Goal: Task Accomplishment & Management: Use online tool/utility

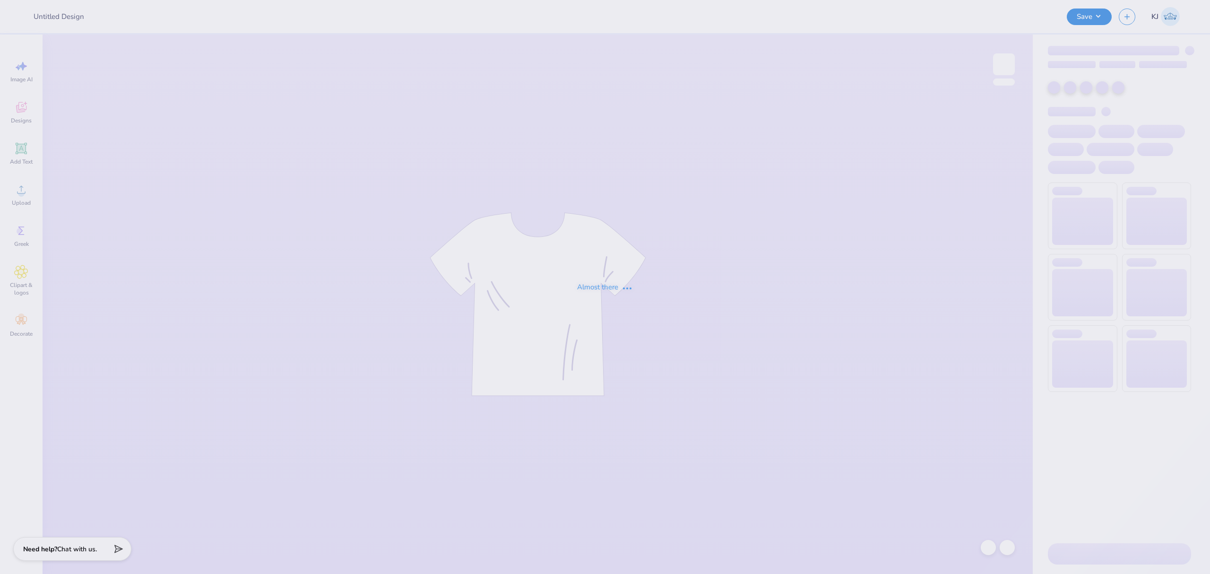
type input "Sophia Carpenter : Hofstra University"
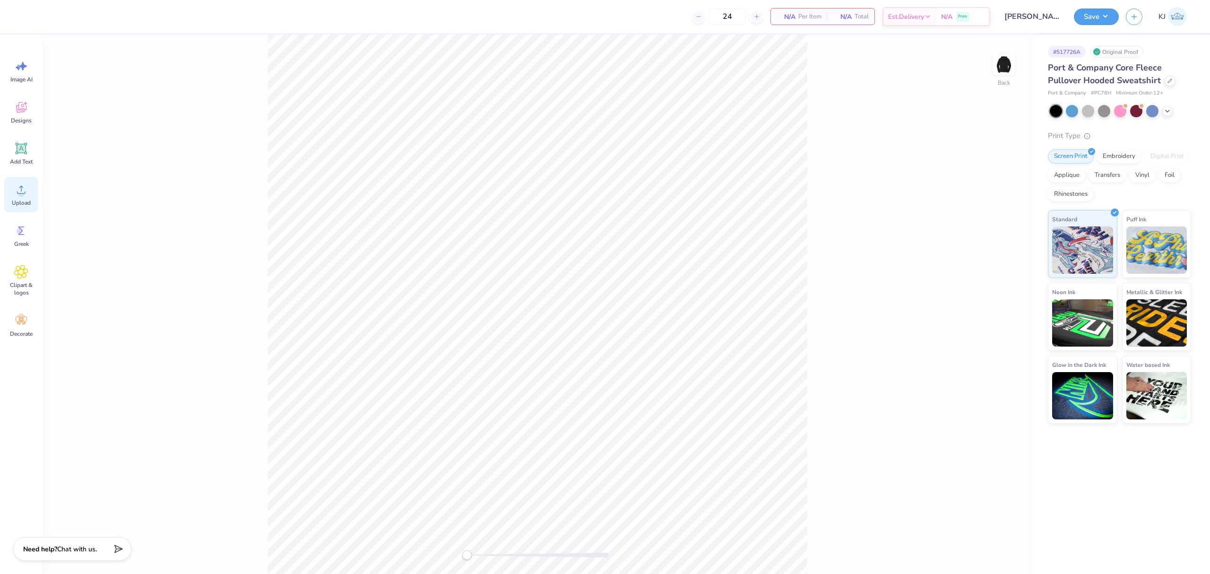
click at [21, 182] on icon at bounding box center [21, 189] width 14 height 14
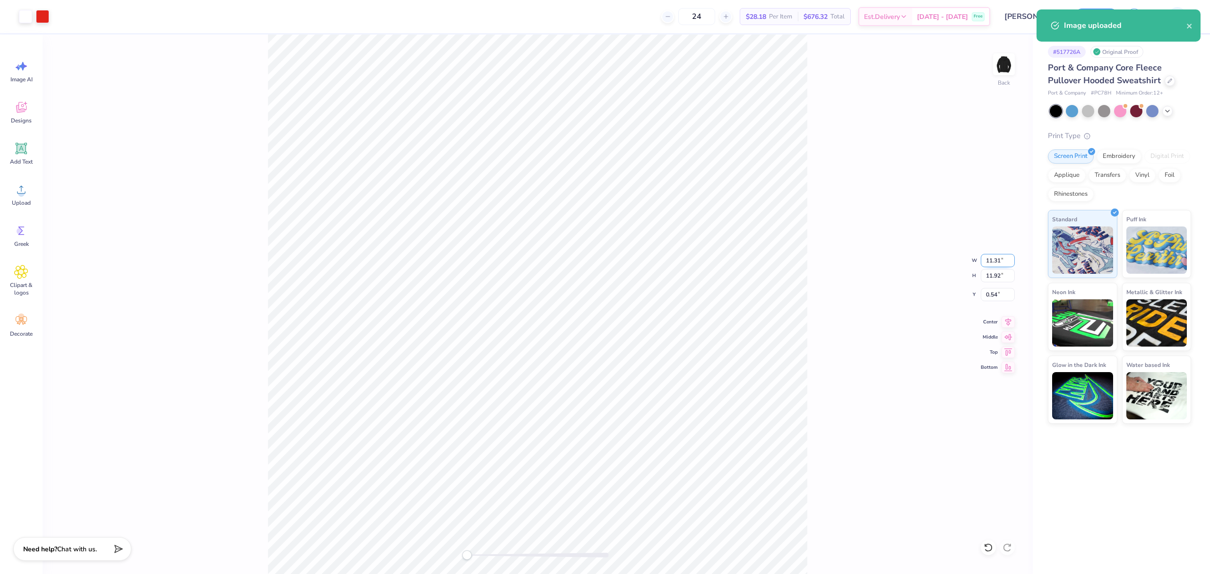
click at [993, 263] on input "11.31" at bounding box center [998, 260] width 34 height 13
type input "3.50"
type input "3.69"
click at [991, 296] on input "4.66" at bounding box center [998, 294] width 34 height 13
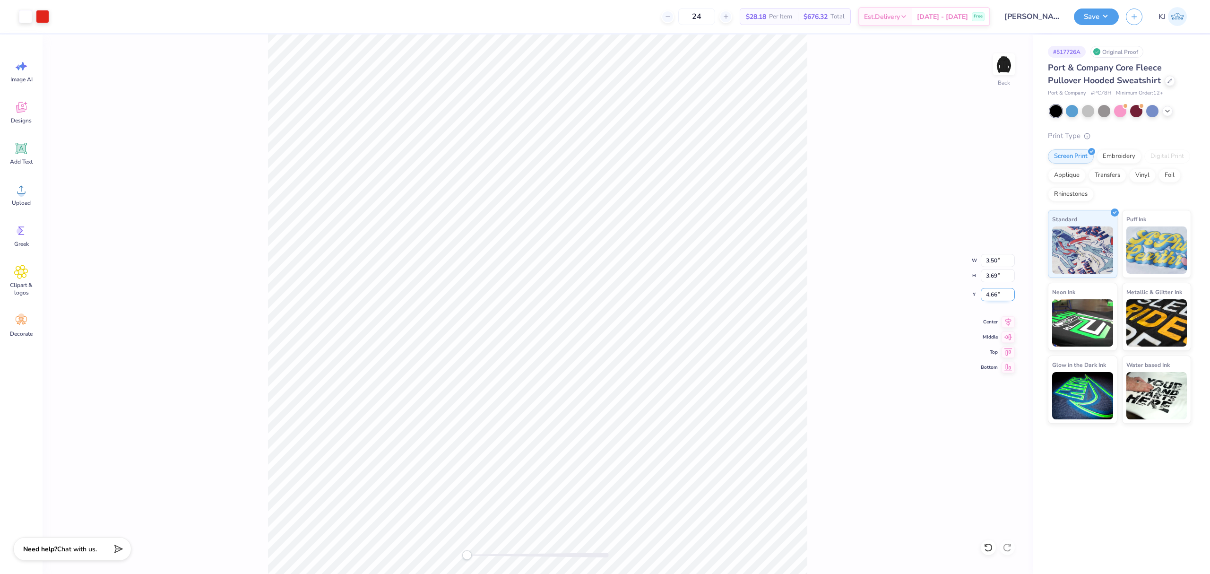
click at [991, 296] on input "4.66" at bounding box center [998, 294] width 34 height 13
type input "3"
click at [16, 192] on icon at bounding box center [21, 189] width 14 height 14
click at [998, 260] on input "11.31" at bounding box center [998, 260] width 34 height 13
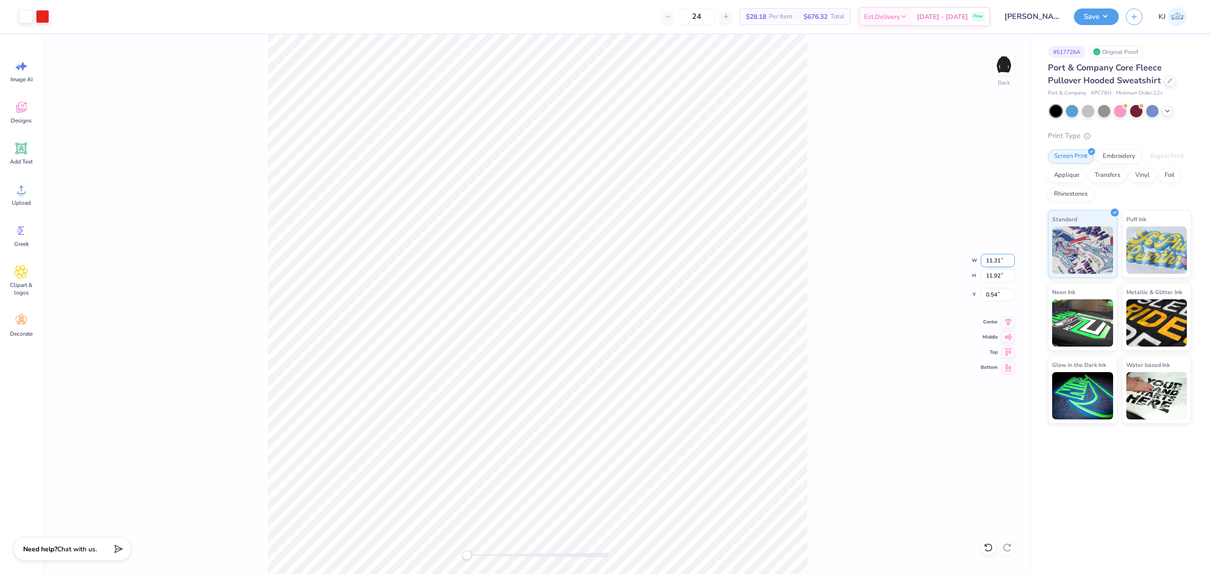
type input "3"
click at [995, 276] on input "11.92" at bounding box center [998, 275] width 34 height 13
type input "3.5"
type input "3.32"
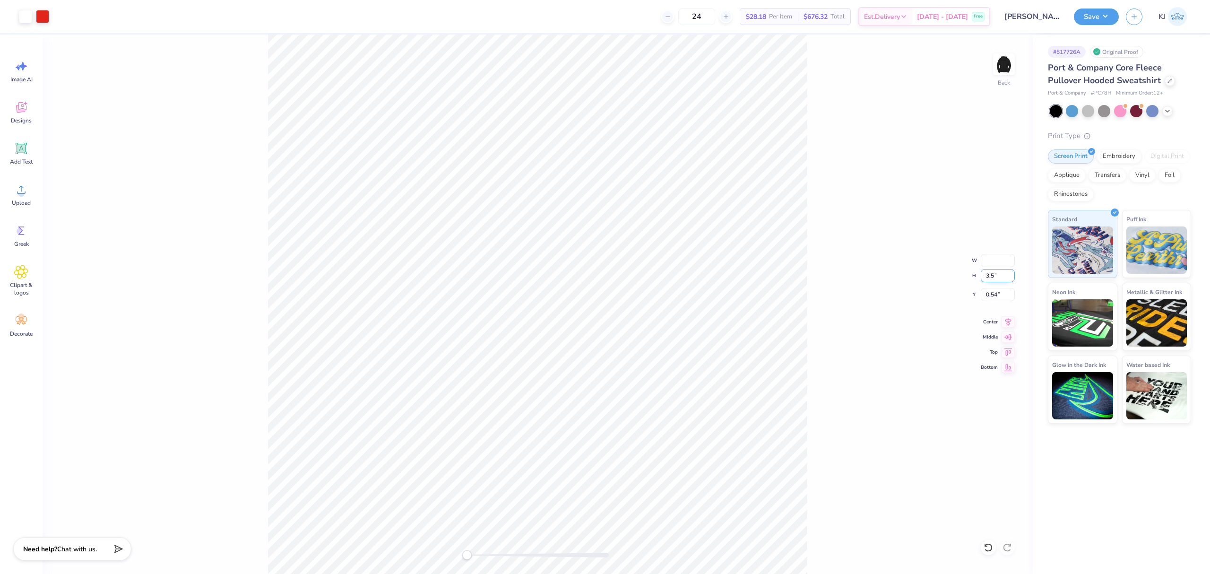
type input "3.50"
type input "4.75"
click at [988, 302] on div "Back W 3.32 3.32 " H 3.50 3.50 " Y 4.75 4.75 " Center Middle Top Bottom" at bounding box center [538, 304] width 990 height 539
click at [984, 297] on input "4.75" at bounding box center [998, 294] width 34 height 13
click at [993, 296] on input "4.75" at bounding box center [998, 294] width 34 height 13
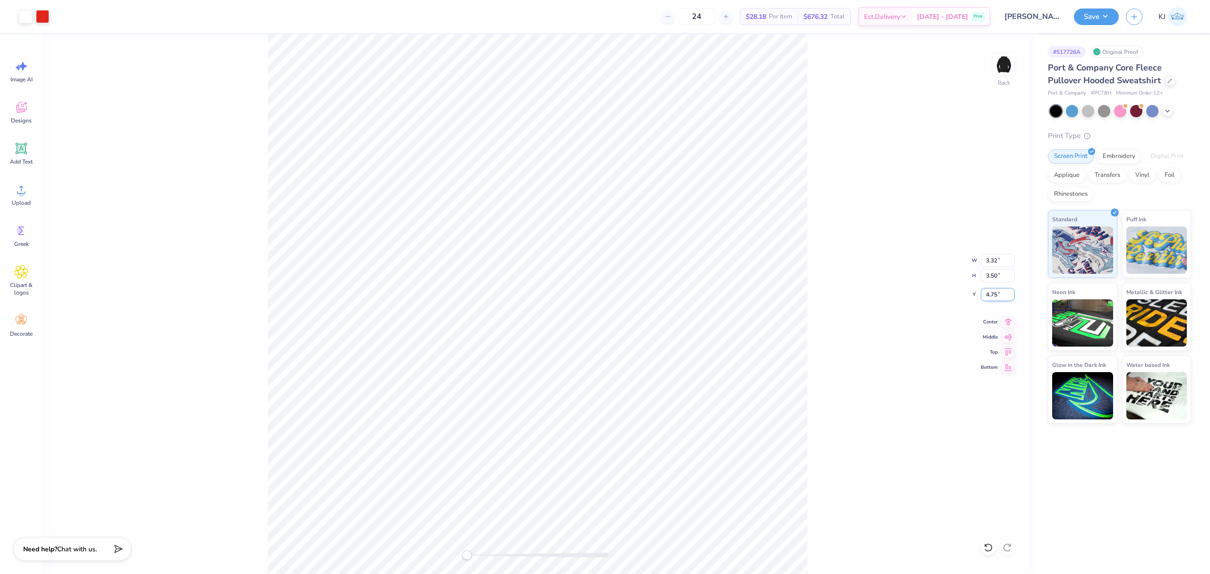
click at [993, 296] on input "4.75" at bounding box center [998, 294] width 34 height 13
type input "3"
click at [998, 50] on div "Back" at bounding box center [538, 304] width 990 height 539
click at [1005, 69] on img at bounding box center [1004, 64] width 38 height 38
click at [20, 191] on circle at bounding box center [21, 193] width 7 height 7
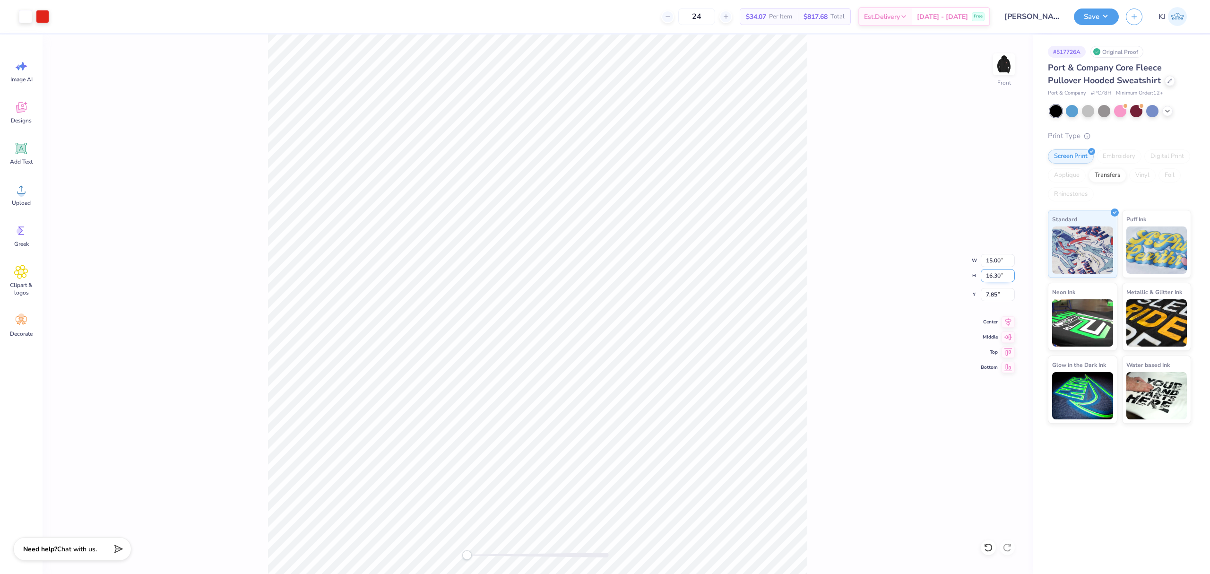
click at [990, 271] on input "16.30" at bounding box center [998, 275] width 34 height 13
type input "12"
type input "11.04"
type input "12.00"
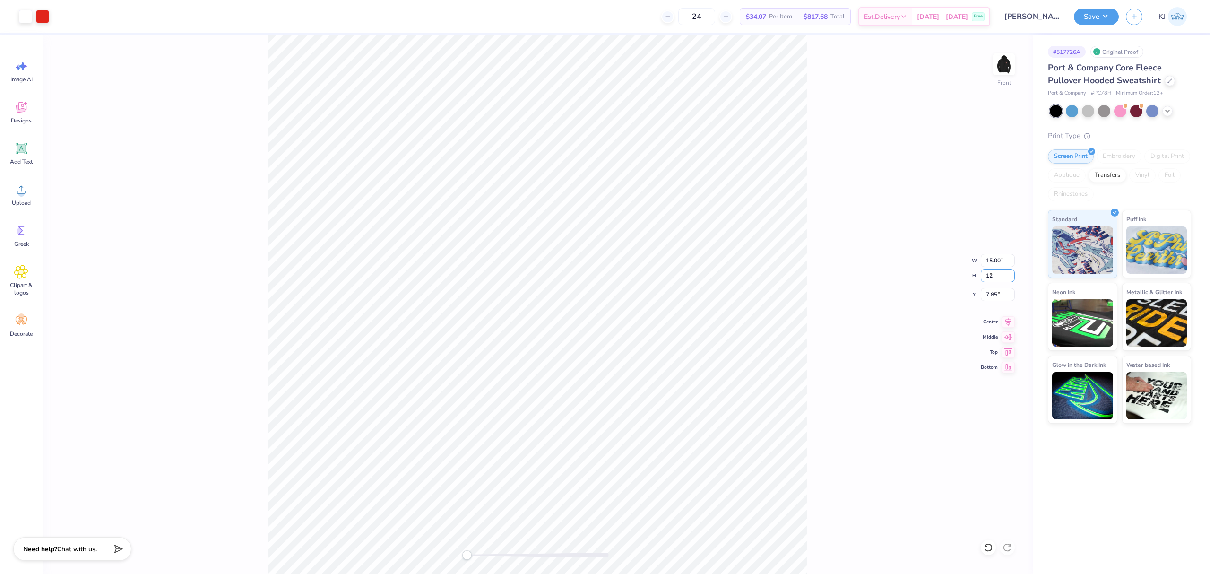
type input "10.00"
click at [995, 260] on input "11.04" at bounding box center [998, 260] width 34 height 13
type input "11.00"
type input "11.95"
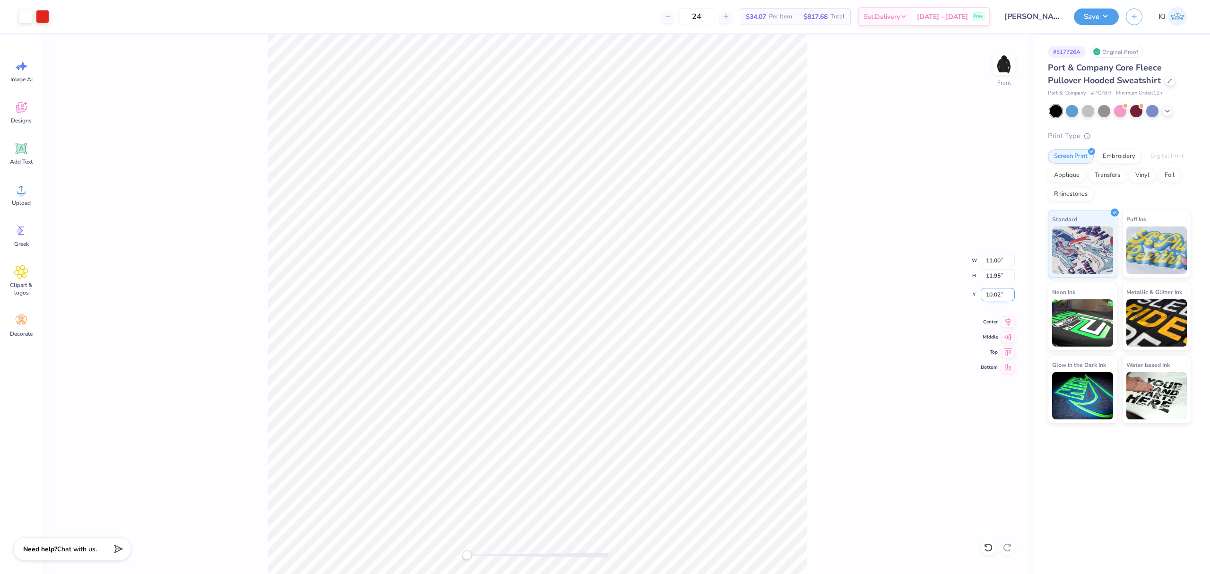
click at [991, 292] on input "10.02" at bounding box center [998, 294] width 34 height 13
type input "6"
click at [1002, 63] on img at bounding box center [1004, 64] width 38 height 38
click at [1006, 64] on img at bounding box center [1004, 64] width 38 height 38
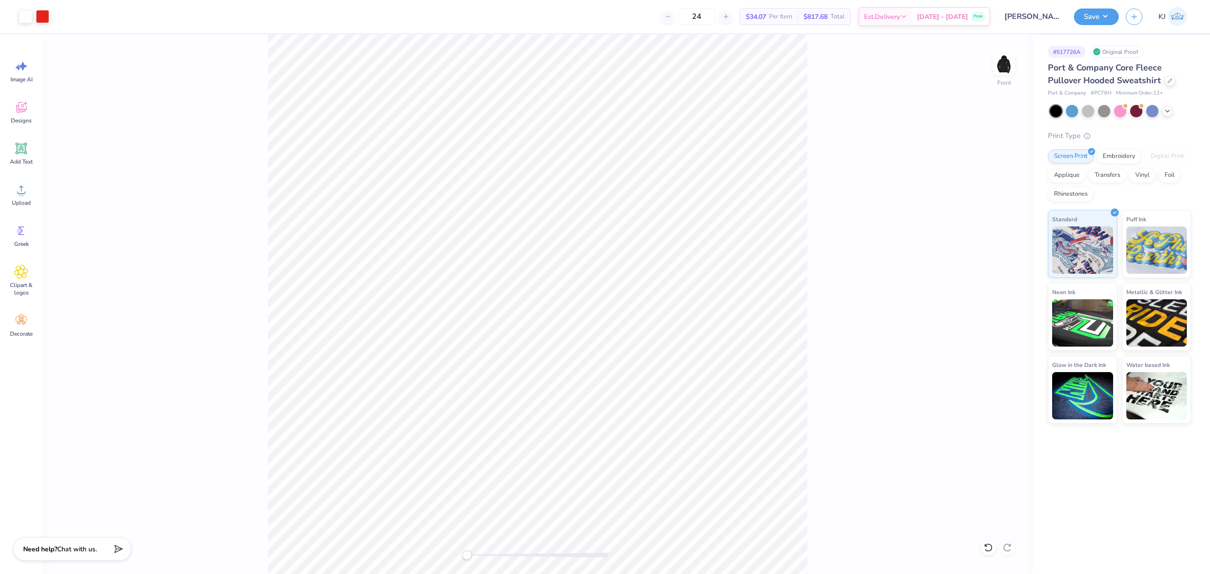
click at [1006, 64] on img at bounding box center [1004, 64] width 19 height 19
click at [1110, 15] on button "Save" at bounding box center [1096, 15] width 45 height 17
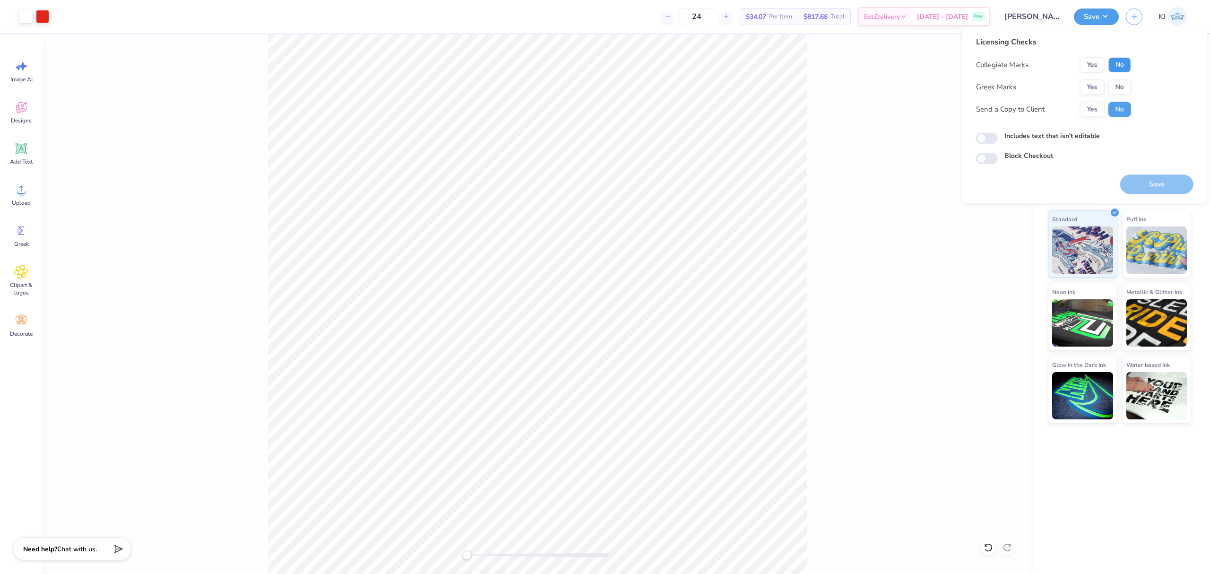
click at [1120, 61] on button "No" at bounding box center [1120, 64] width 23 height 15
click at [1118, 87] on button "No" at bounding box center [1120, 86] width 23 height 15
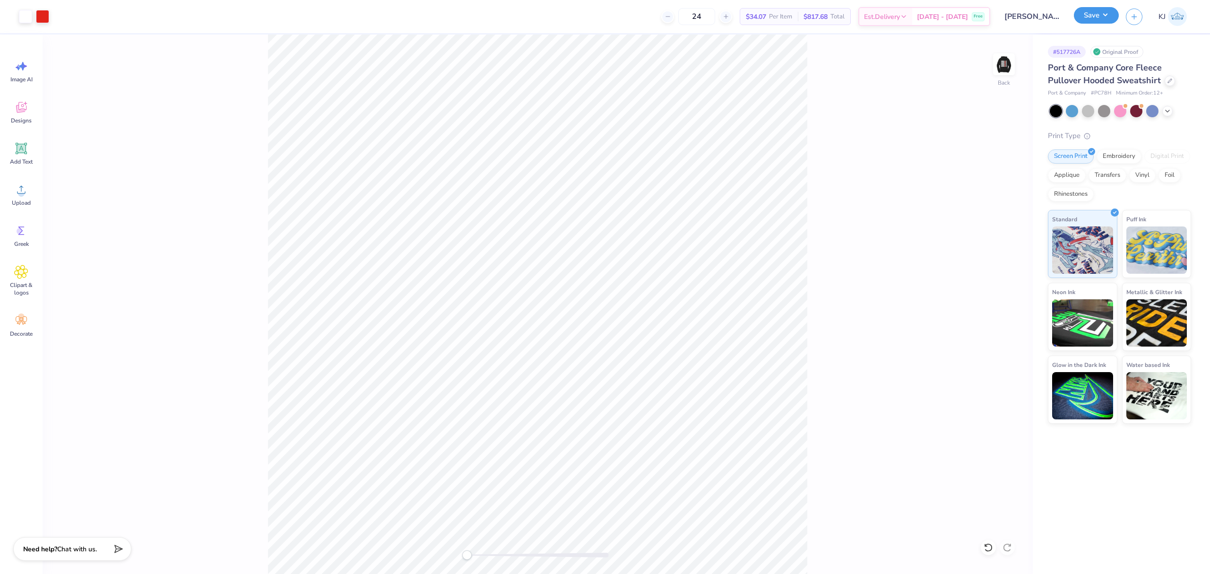
click at [1103, 14] on button "Save" at bounding box center [1096, 15] width 45 height 17
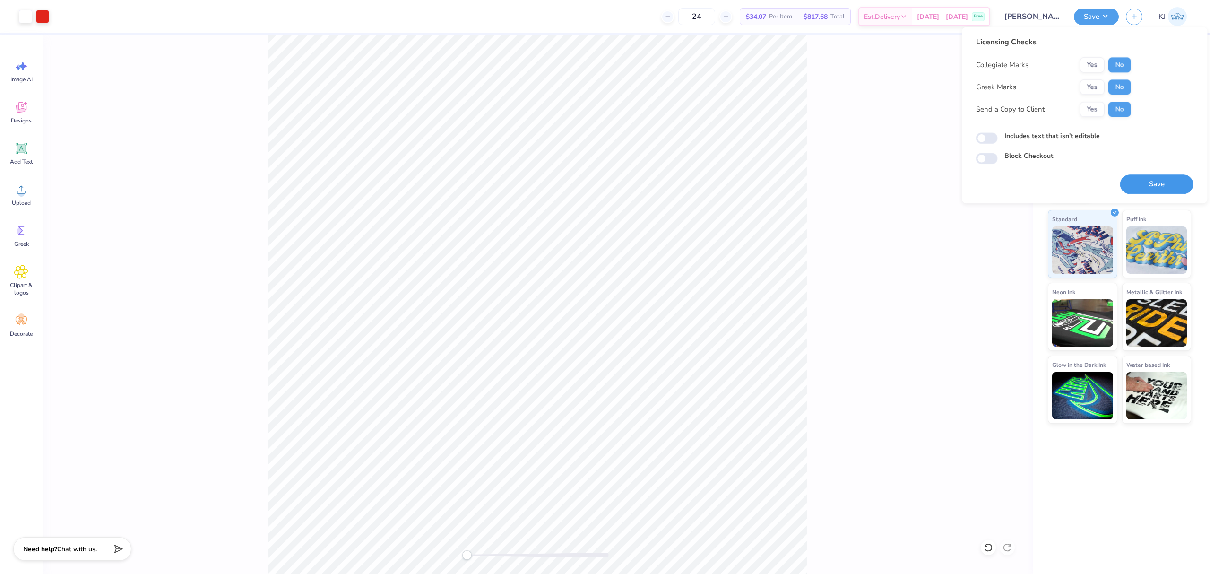
click at [1150, 181] on button "Save" at bounding box center [1156, 183] width 73 height 19
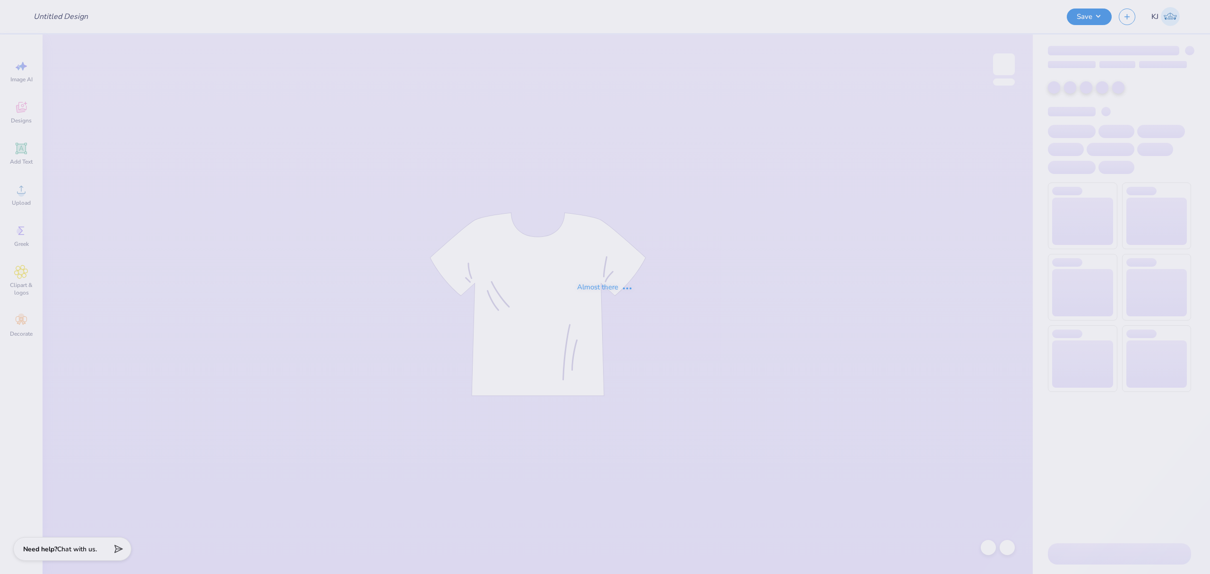
type input "[PERSON_NAME] : The [GEOGRAPHIC_DATA][US_STATE]"
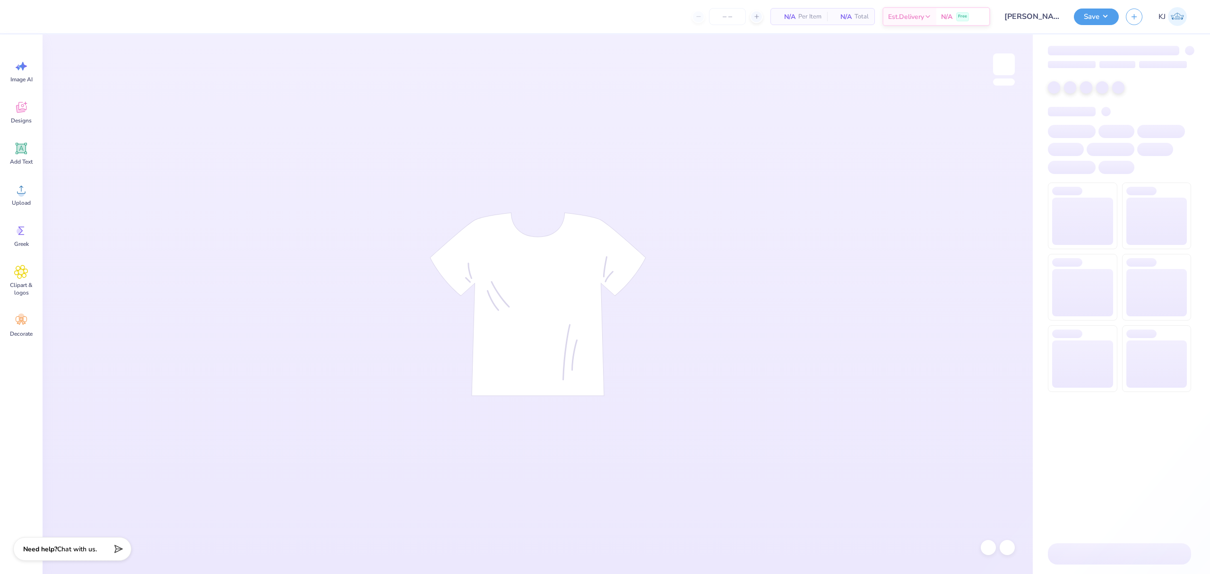
type input "24"
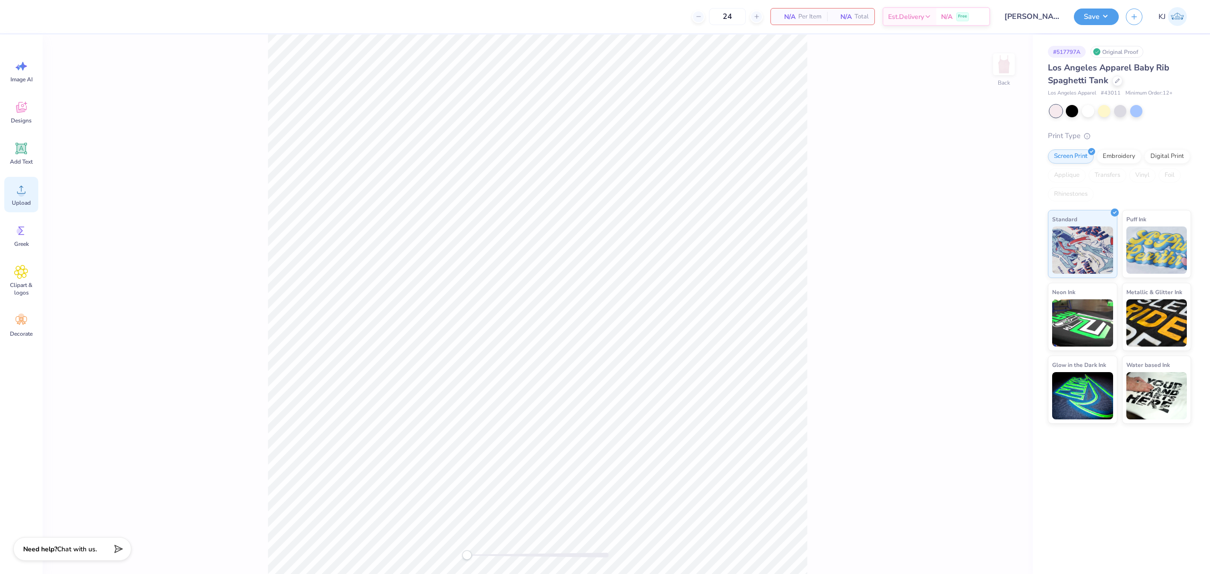
click at [23, 193] on icon at bounding box center [21, 190] width 9 height 8
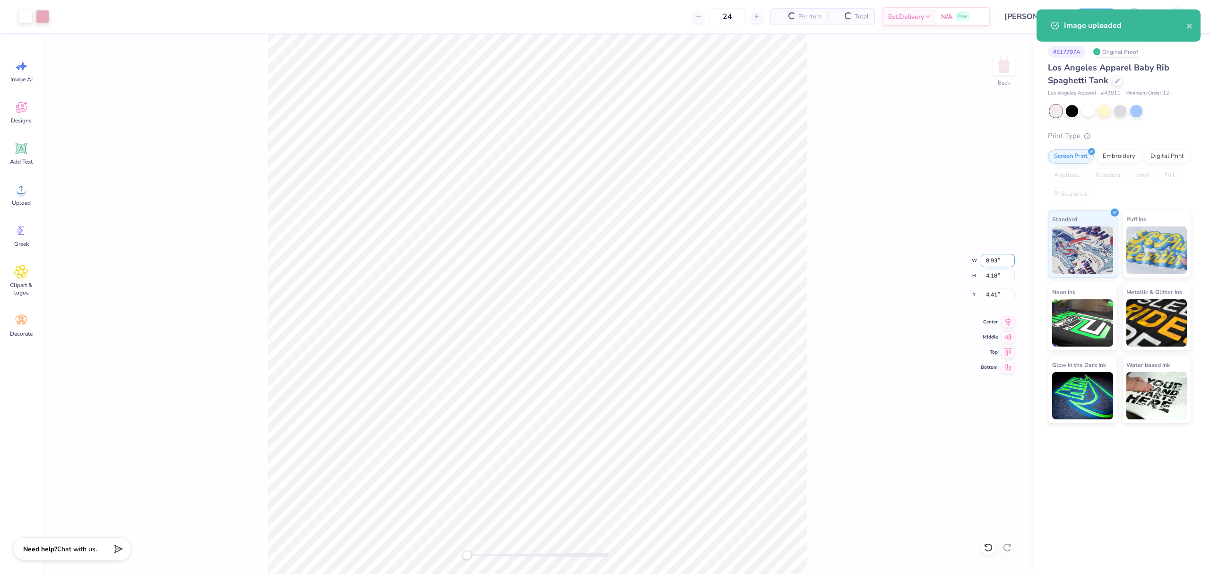
click at [991, 257] on input "8.93" at bounding box center [998, 260] width 34 height 13
type input "6.00"
type input "2.81"
type input "5.10"
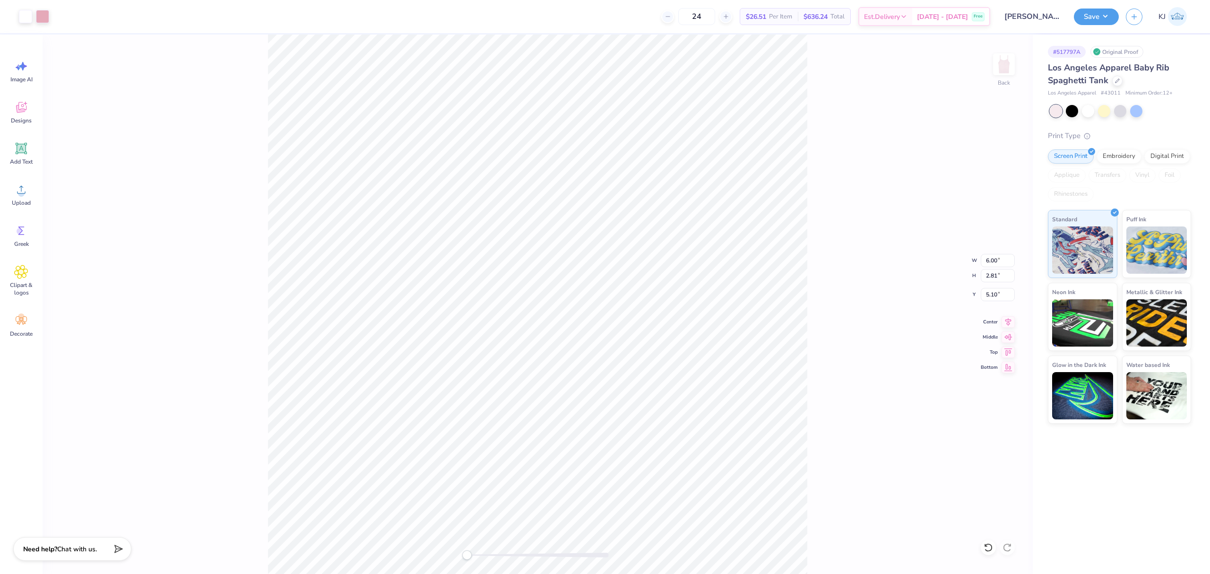
click at [810, 389] on div "Back W 6.00 6.00 " H 2.81 2.81 " Y 5.10 5.10 " Center Middle Top Bottom" at bounding box center [538, 304] width 990 height 539
click at [990, 296] on input "5.10" at bounding box center [998, 294] width 34 height 13
type input "3"
click at [993, 294] on input "3.00" at bounding box center [998, 294] width 34 height 13
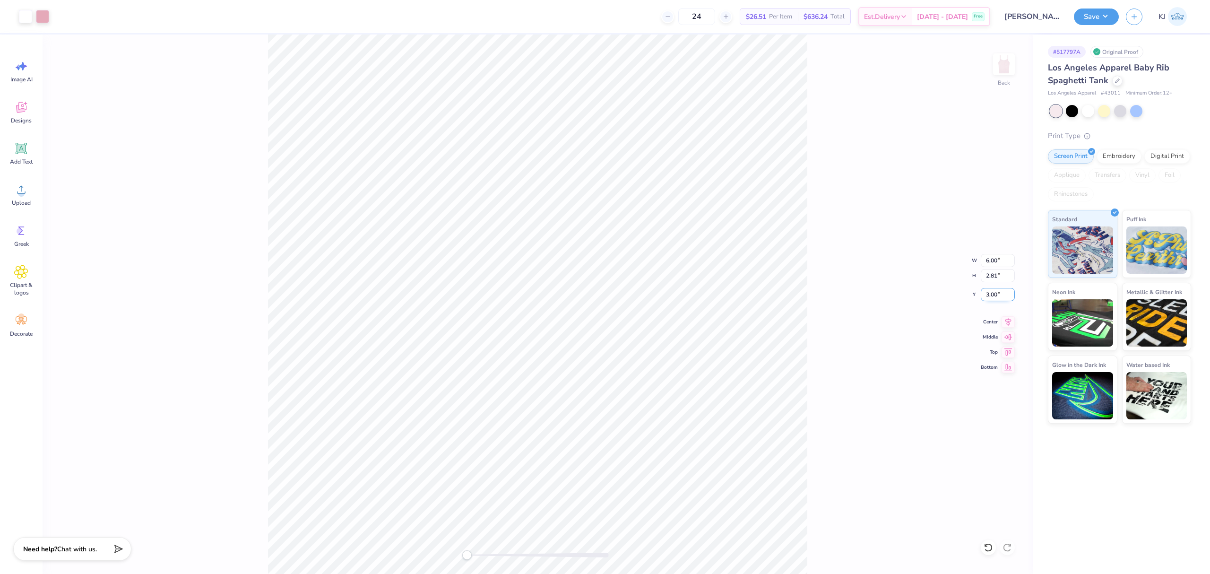
click at [993, 294] on input "3.00" at bounding box center [998, 294] width 34 height 13
type input "2"
click at [991, 254] on input "6.00" at bounding box center [998, 260] width 34 height 13
type input "7.00"
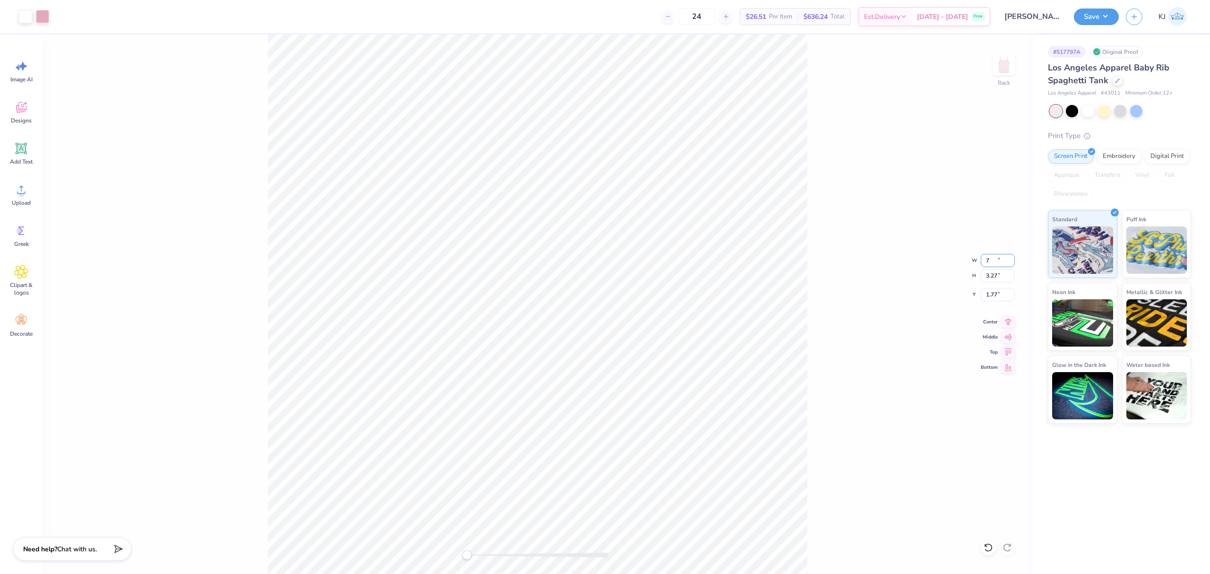
type input "3.27"
type input "1.77"
click at [997, 295] on input "1.77" at bounding box center [998, 294] width 34 height 13
click at [984, 294] on input "1.77" at bounding box center [998, 294] width 34 height 13
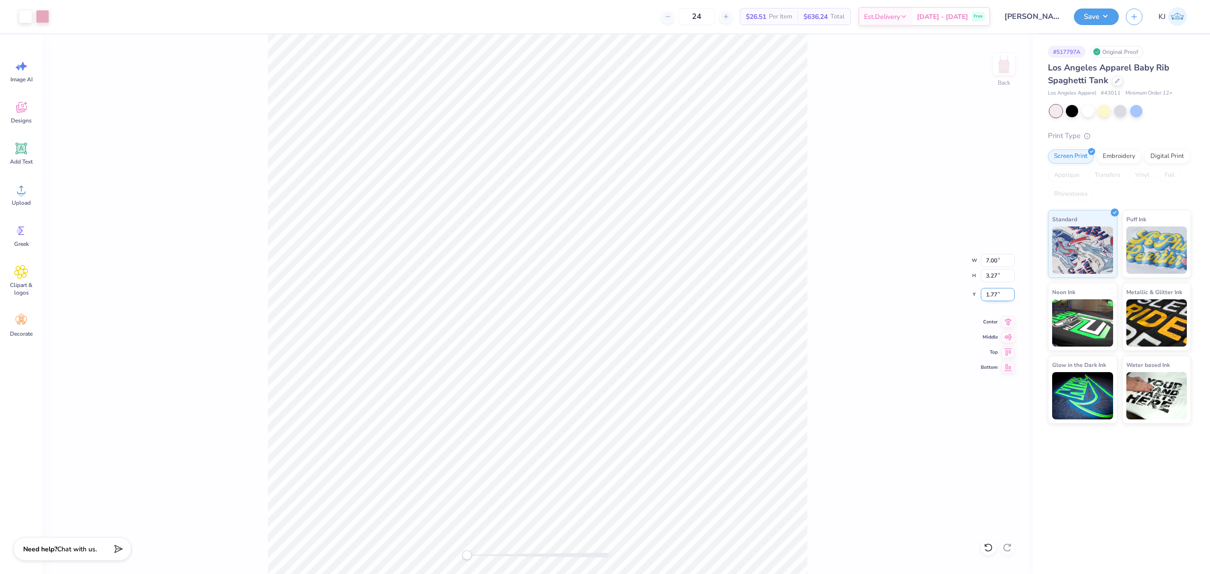
click at [985, 294] on input "1.77" at bounding box center [998, 294] width 34 height 13
type input "2"
drag, startPoint x: 877, startPoint y: 342, endPoint x: 809, endPoint y: 355, distance: 69.2
click at [877, 343] on div "Back W 7.00 7.00 " H 3.27 3.27 " Y 2 2 " Center Middle Top Bottom" at bounding box center [538, 304] width 990 height 539
click at [23, 194] on circle at bounding box center [21, 193] width 7 height 7
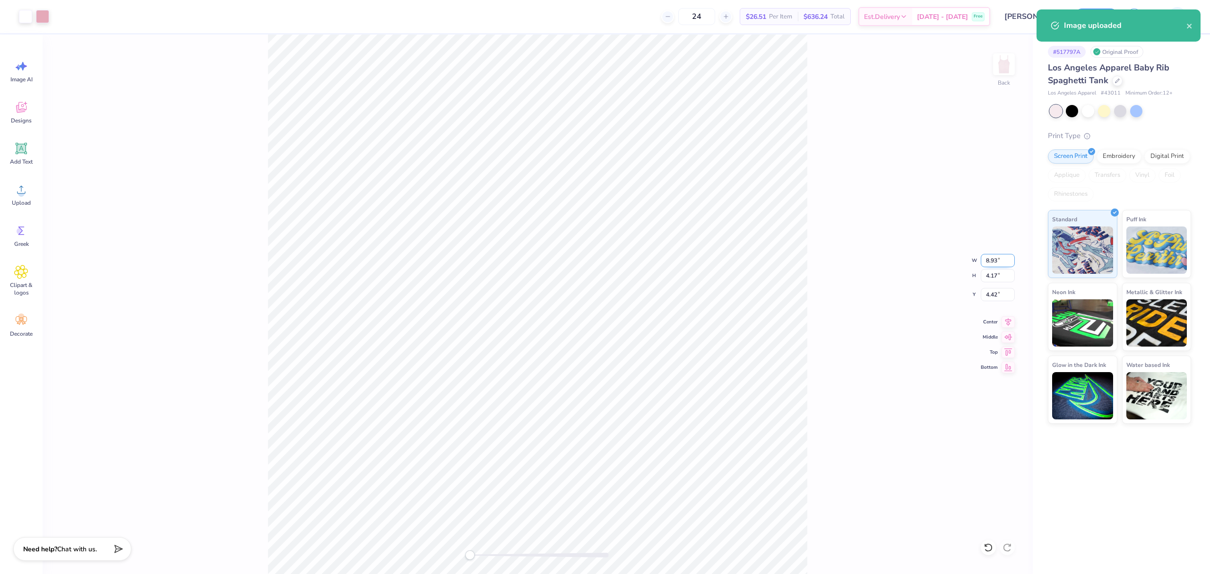
click at [990, 256] on input "8.93" at bounding box center [998, 260] width 34 height 13
type input "7.00"
type input "3.27"
click at [996, 292] on input "4.87" at bounding box center [998, 294] width 34 height 13
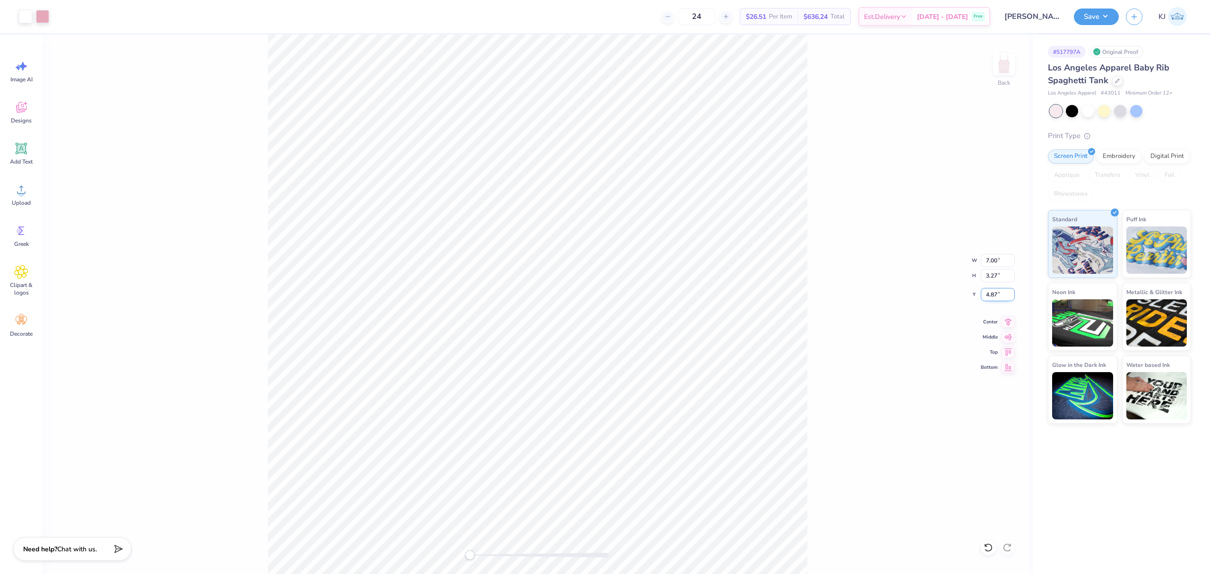
click at [996, 292] on input "4.87" at bounding box center [998, 294] width 34 height 13
type input "3"
click at [851, 332] on div "Back W 7.00 7.00 " H 3.27 3.27 " Y 3 3 " Center Middle Top Bottom" at bounding box center [538, 304] width 990 height 539
click at [993, 295] on input "3.00" at bounding box center [998, 294] width 34 height 13
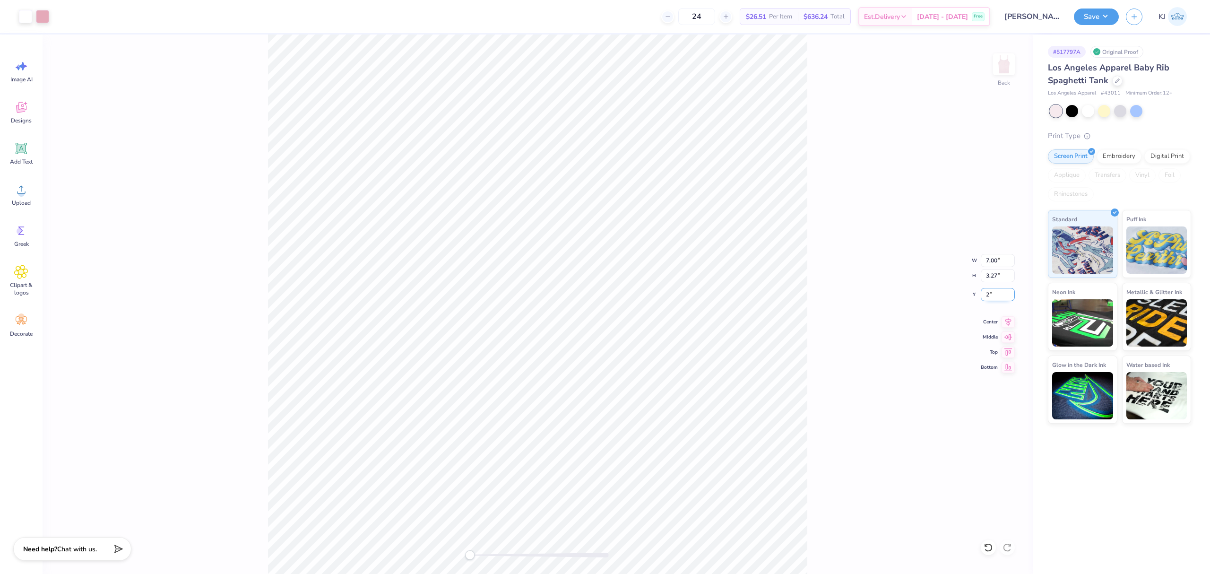
type input "2"
click at [821, 322] on div "Back W 7.00 7.00 " H 3.27 3.27 " Y 2 2 " Center Middle Top Bottom" at bounding box center [538, 304] width 990 height 539
click at [1105, 14] on button "Save" at bounding box center [1096, 15] width 45 height 17
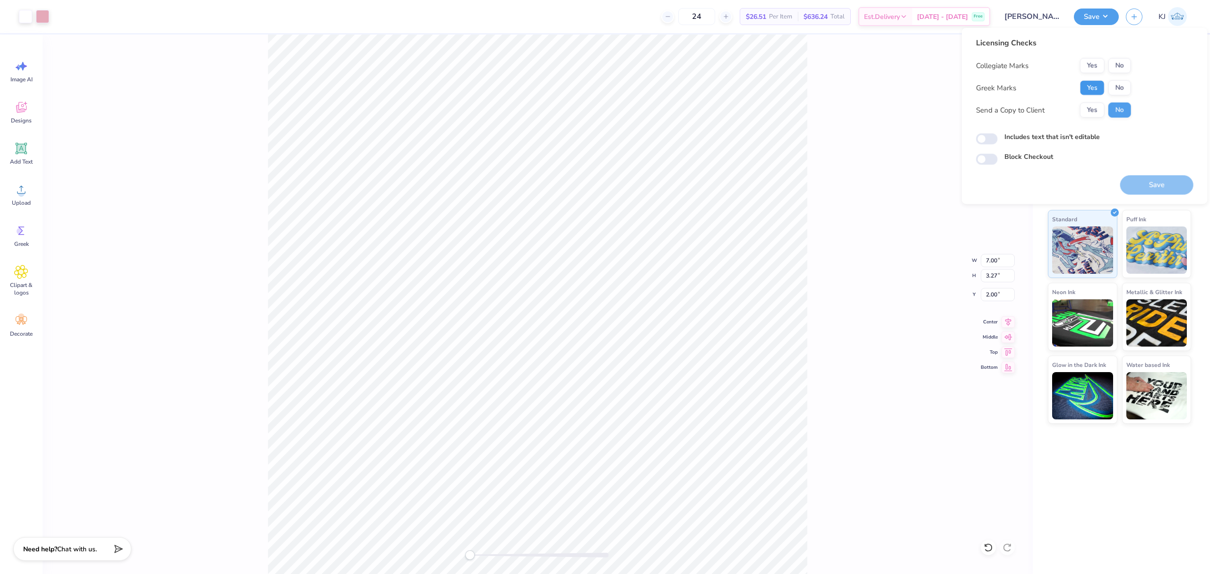
click at [1093, 90] on button "Yes" at bounding box center [1092, 87] width 25 height 15
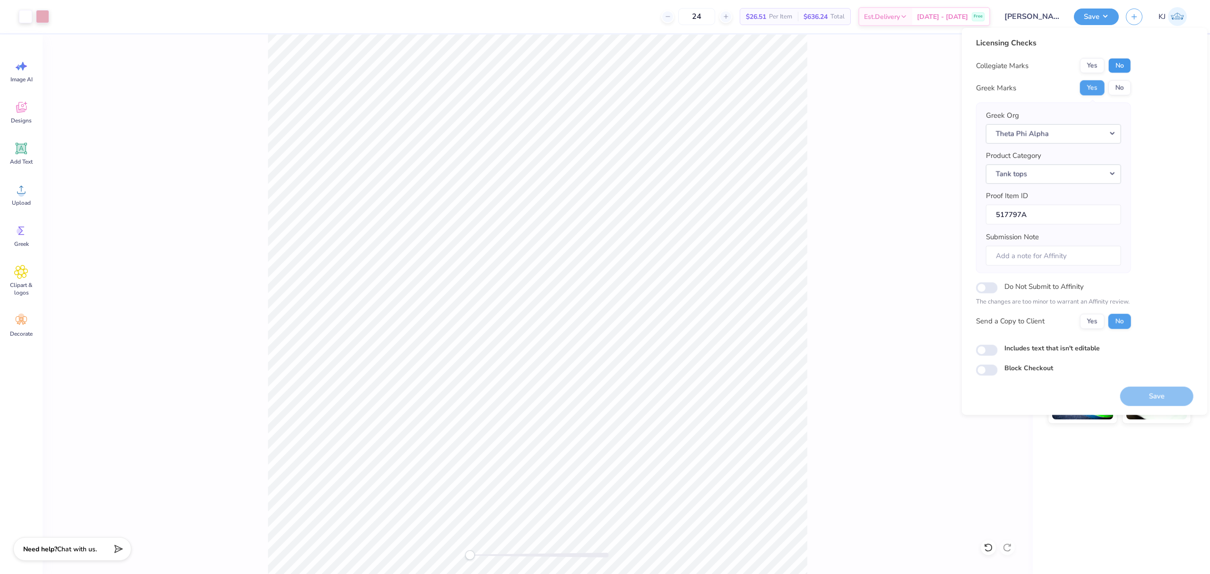
click at [1128, 67] on button "No" at bounding box center [1120, 65] width 23 height 15
click at [1090, 326] on button "Yes" at bounding box center [1092, 320] width 25 height 15
click at [1139, 398] on button "Save" at bounding box center [1156, 395] width 73 height 19
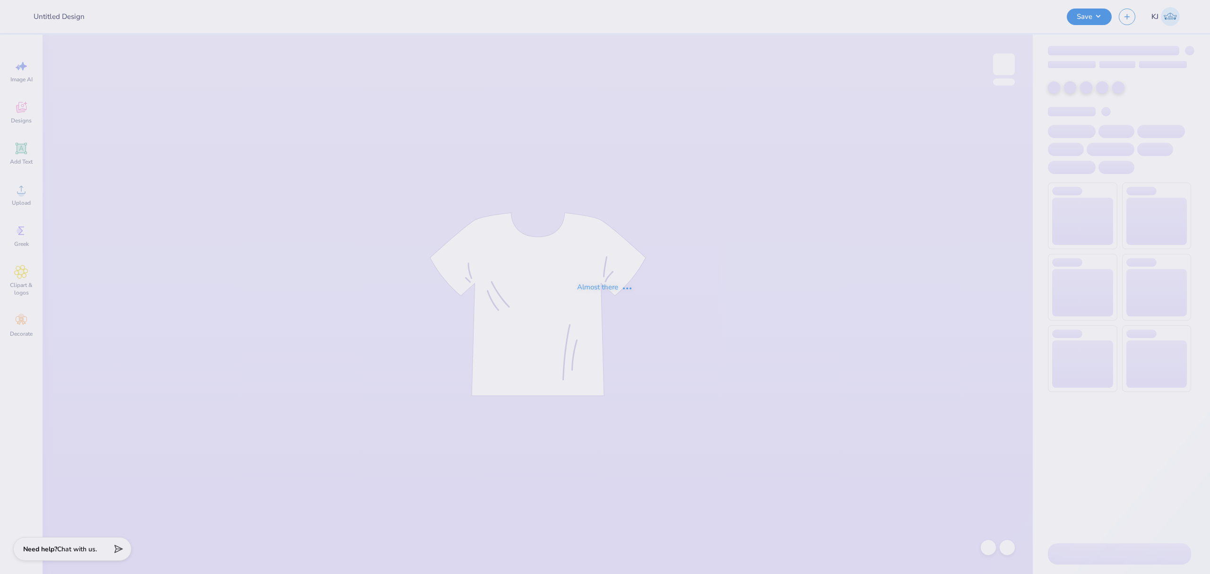
type input "Cowgirl baby tee"
